Goal: Use online tool/utility: Use online tool/utility

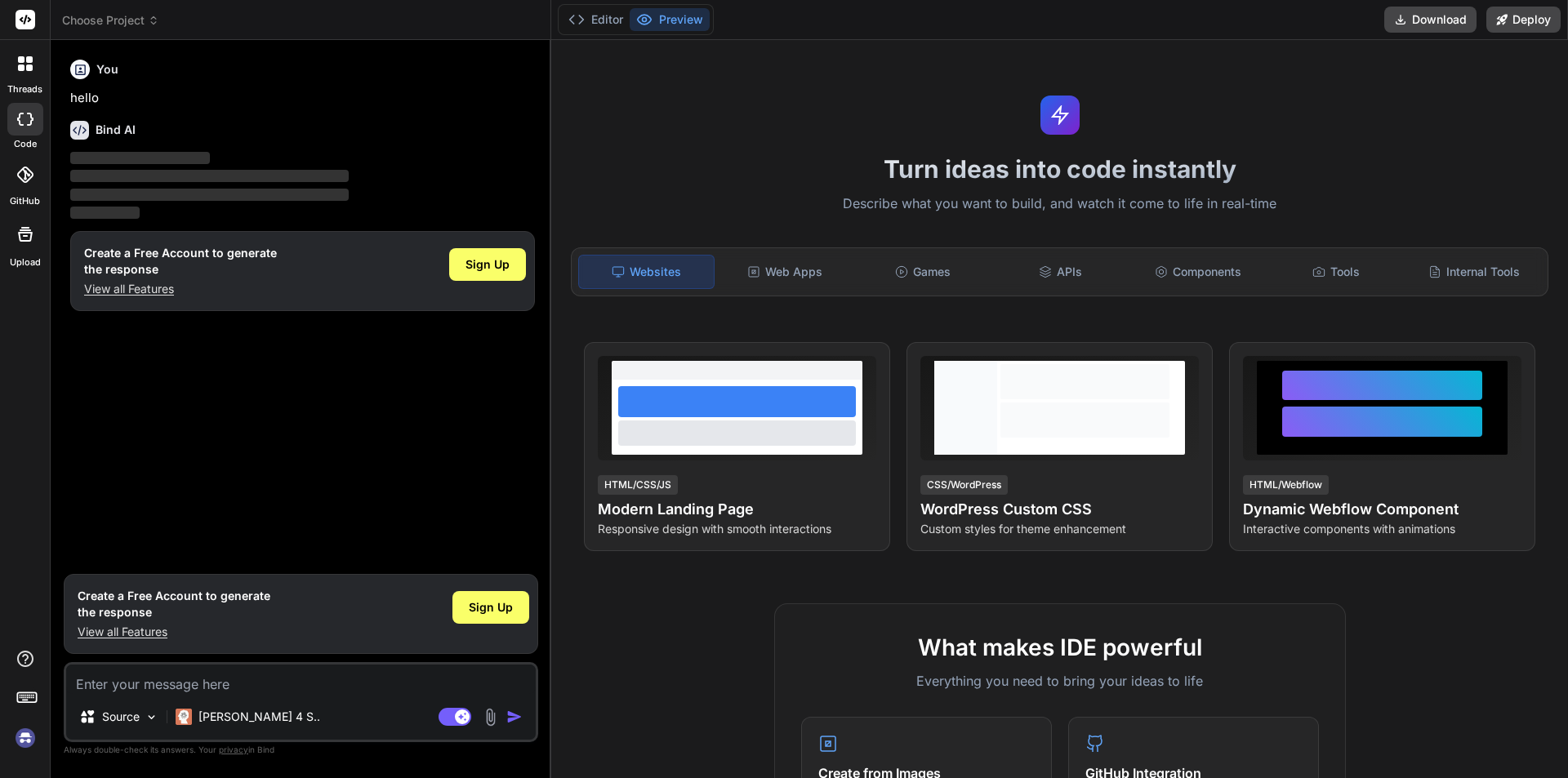
click at [111, 76] on h6 "You" at bounding box center [108, 68] width 23 height 16
click at [811, 281] on div "Web Apps" at bounding box center [785, 272] width 135 height 35
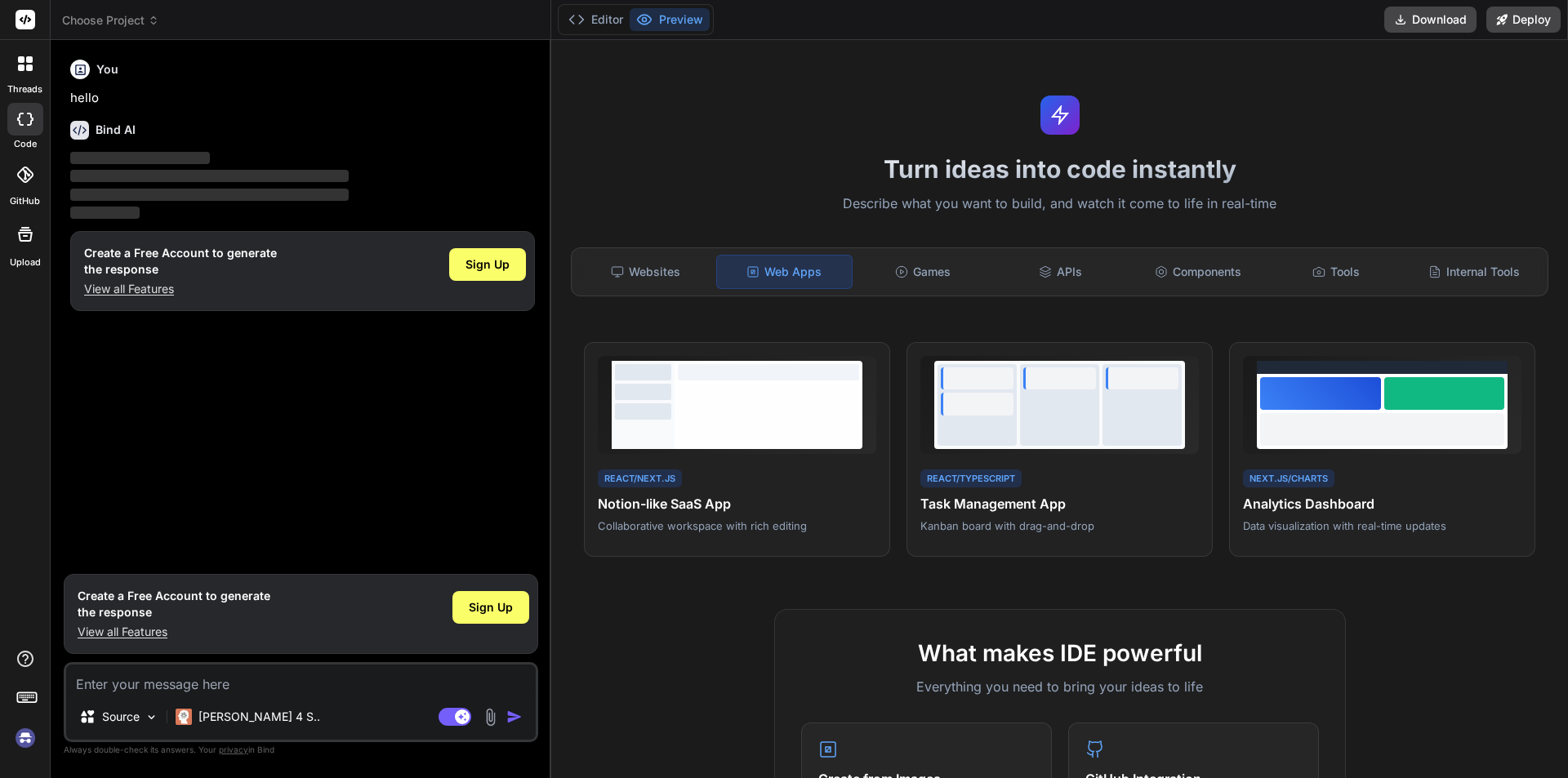
click at [11, 141] on div "code" at bounding box center [24, 124] width 50 height 54
type textarea "x"
click at [116, 126] on h6 "Bind AI" at bounding box center [115, 129] width 40 height 16
click at [95, 64] on div "You" at bounding box center [302, 69] width 464 height 20
